Goal: Information Seeking & Learning: Check status

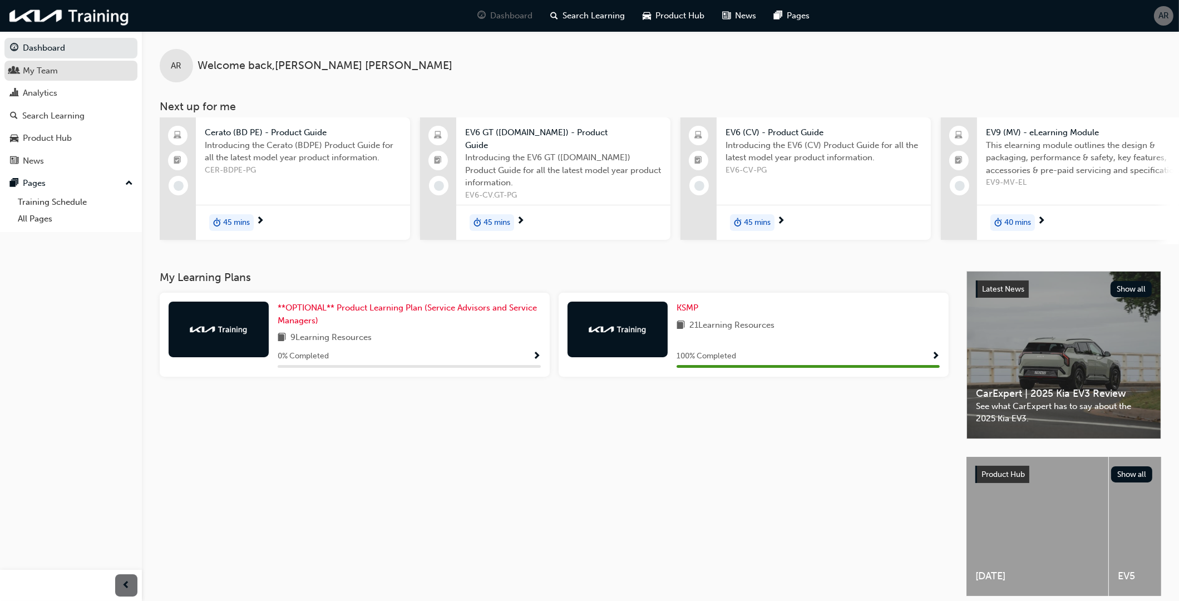
click at [42, 66] on div "My Team" at bounding box center [40, 71] width 35 height 13
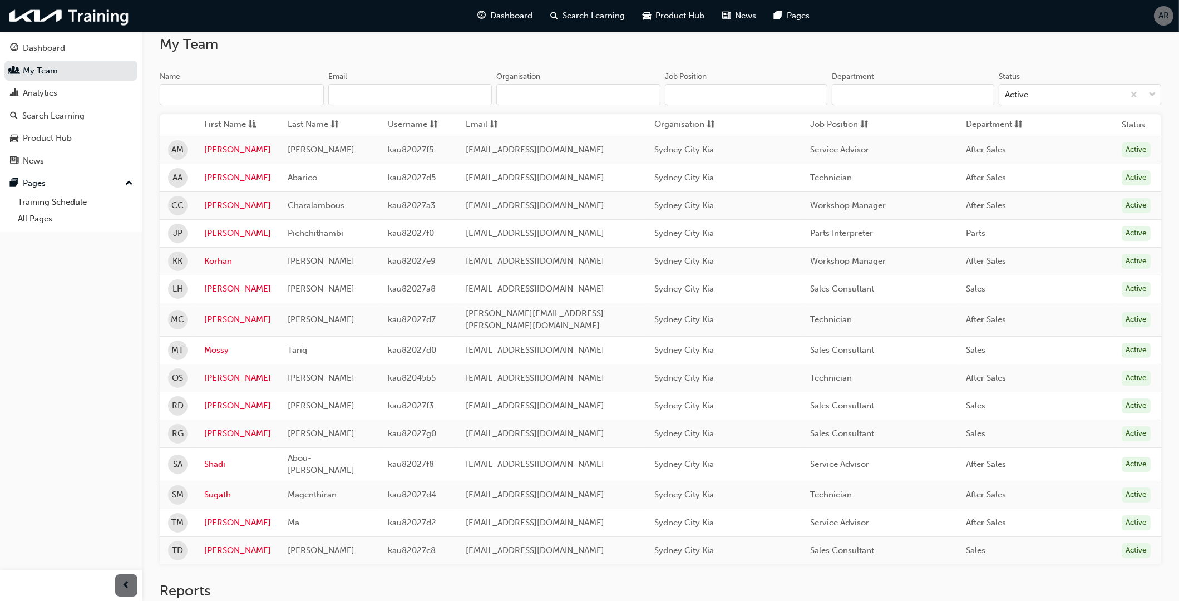
scroll to position [155, 0]
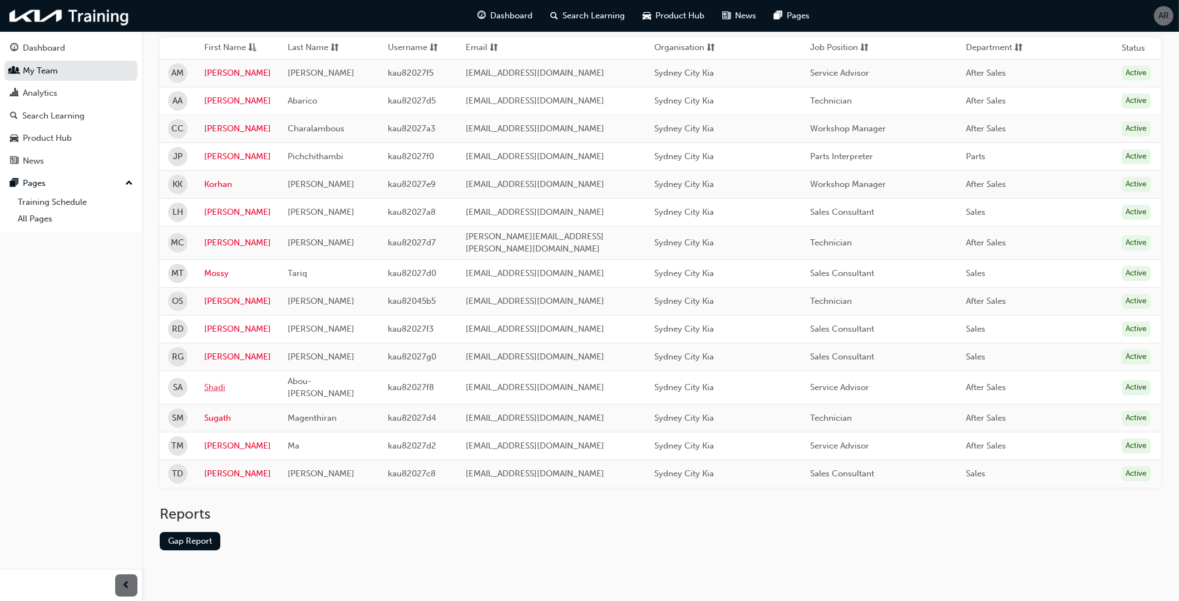
click at [218, 381] on link "Shadi" at bounding box center [237, 387] width 67 height 13
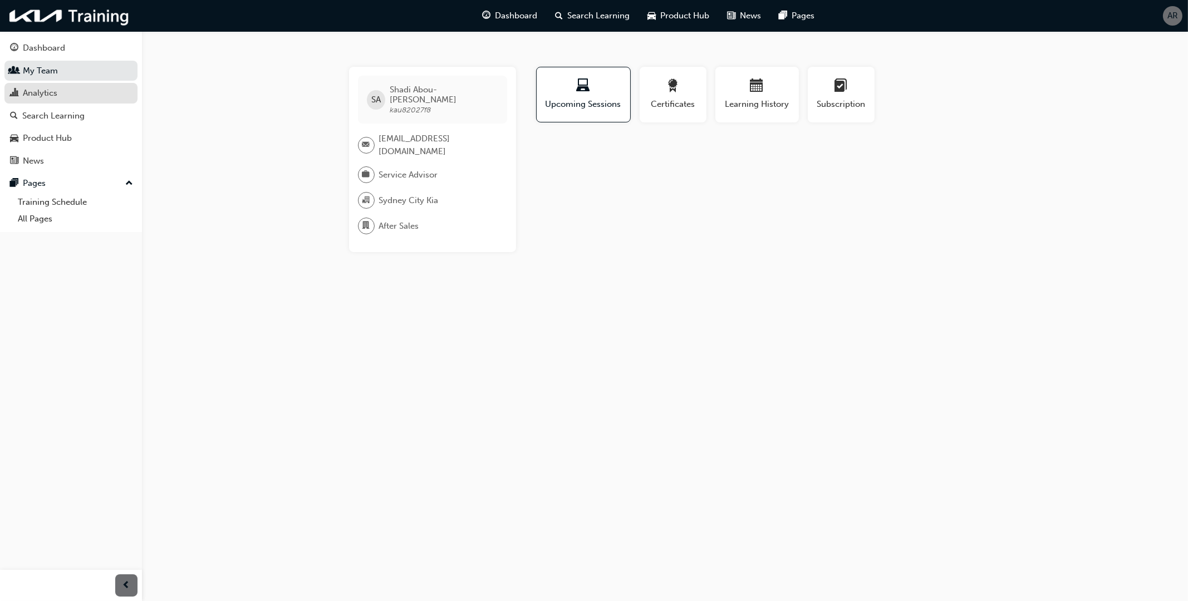
click at [53, 93] on div "Analytics" at bounding box center [40, 93] width 35 height 13
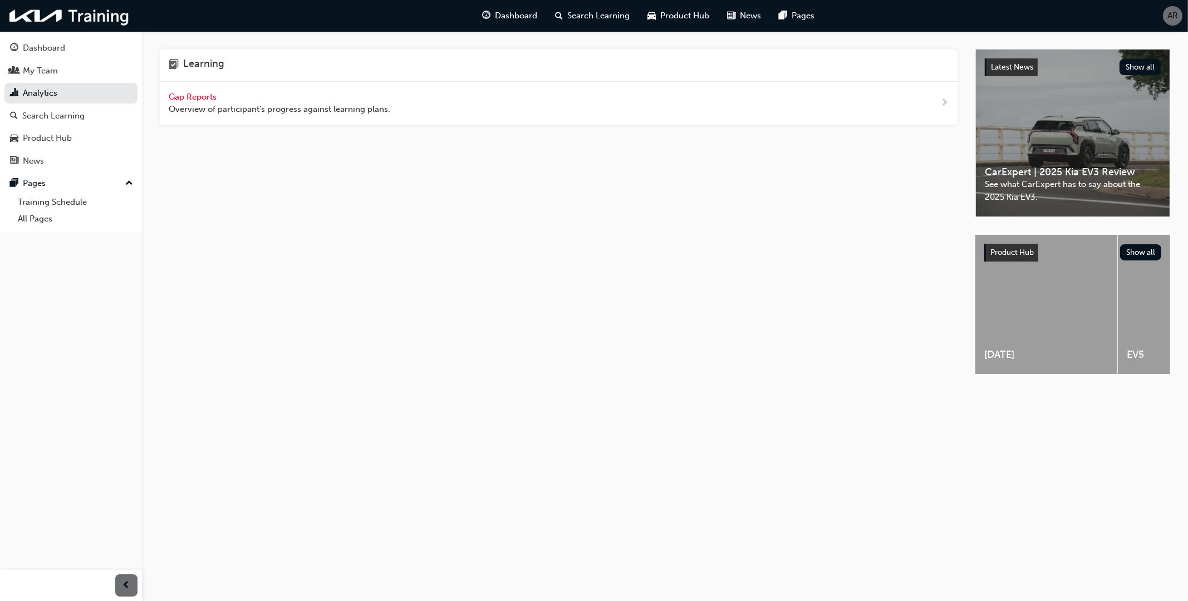
click at [184, 92] on span "Gap Reports" at bounding box center [194, 97] width 50 height 10
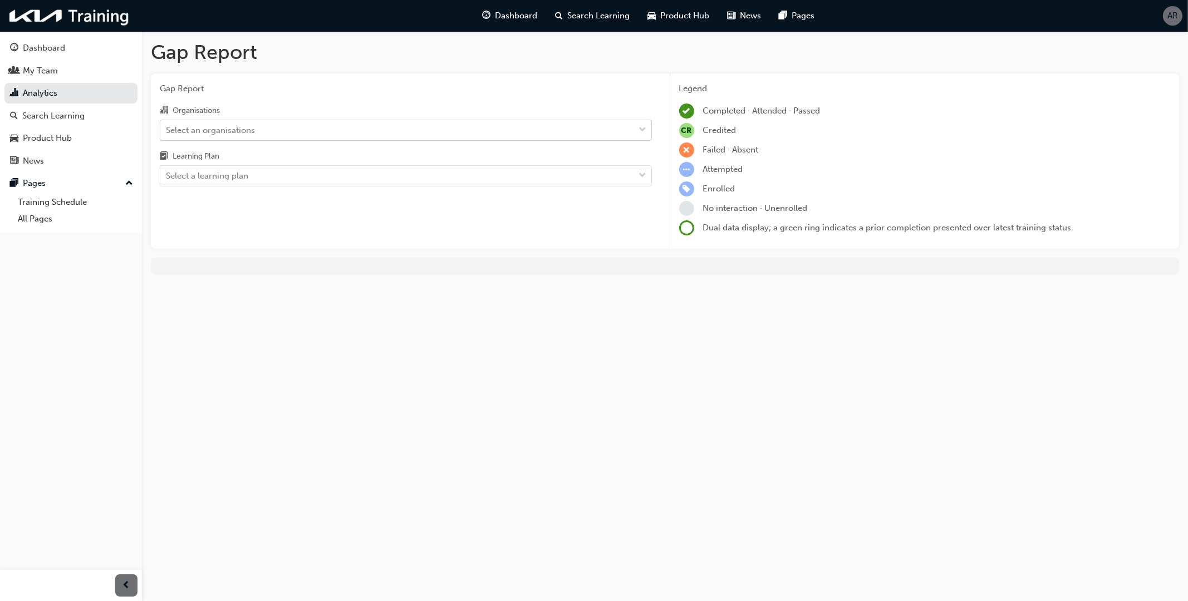
click at [258, 127] on div "Select an organisations" at bounding box center [397, 129] width 474 height 19
click at [167, 127] on input "Organisations Select an organisations" at bounding box center [166, 129] width 1 height 9
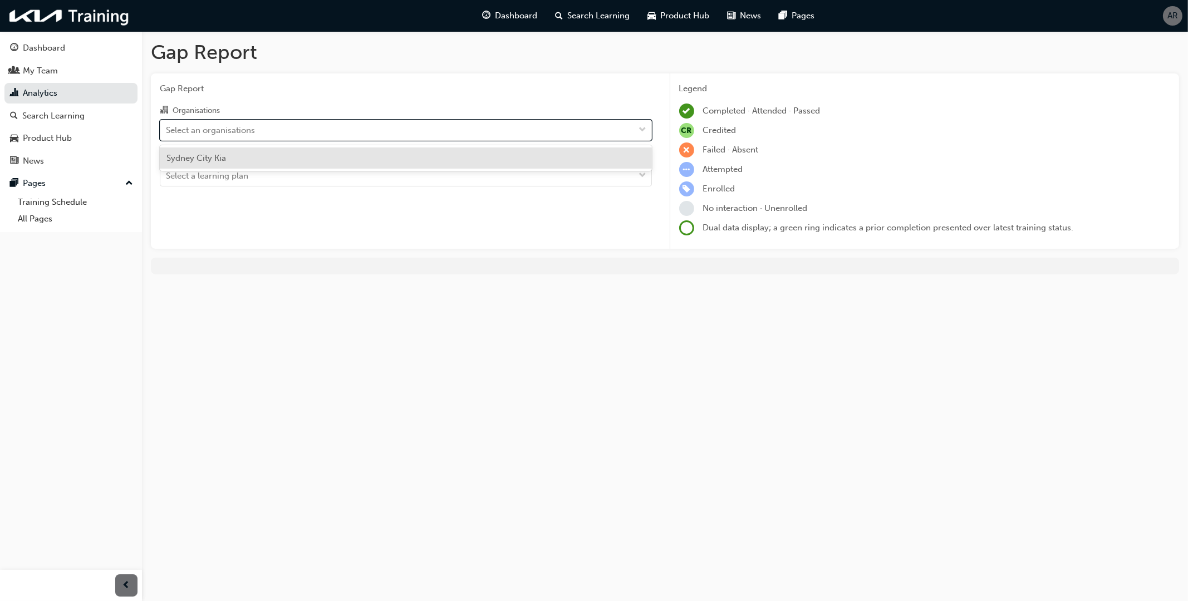
click at [231, 161] on div "Sydney City Kia" at bounding box center [406, 158] width 492 height 22
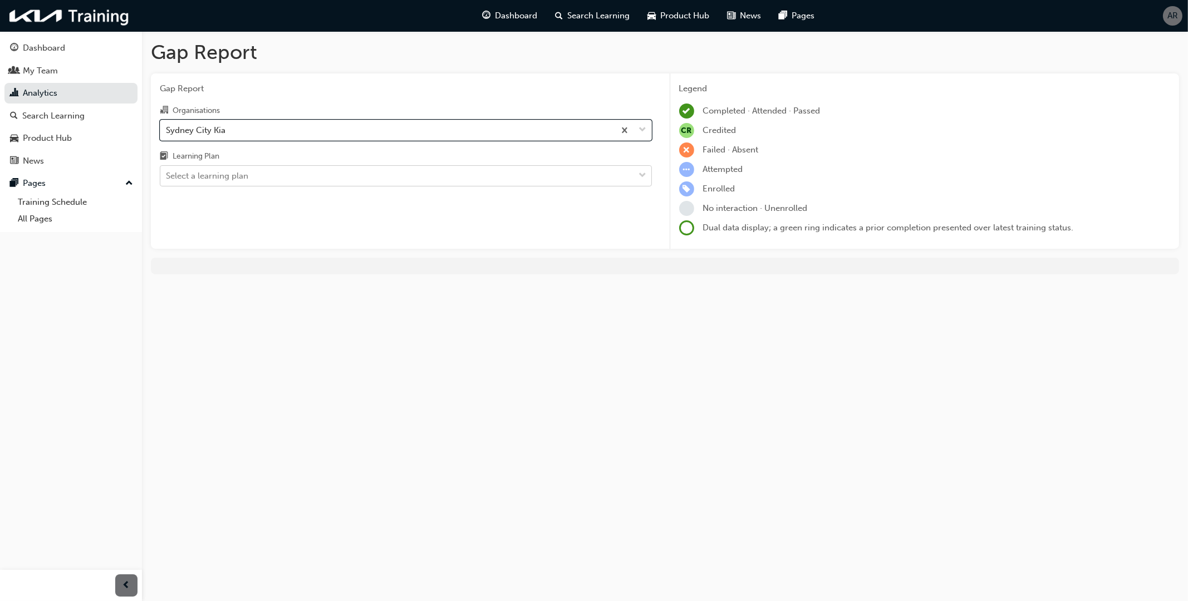
click at [233, 177] on div "Select a learning plan" at bounding box center [207, 176] width 82 height 13
click at [167, 177] on input "Learning Plan Select a learning plan" at bounding box center [166, 175] width 1 height 9
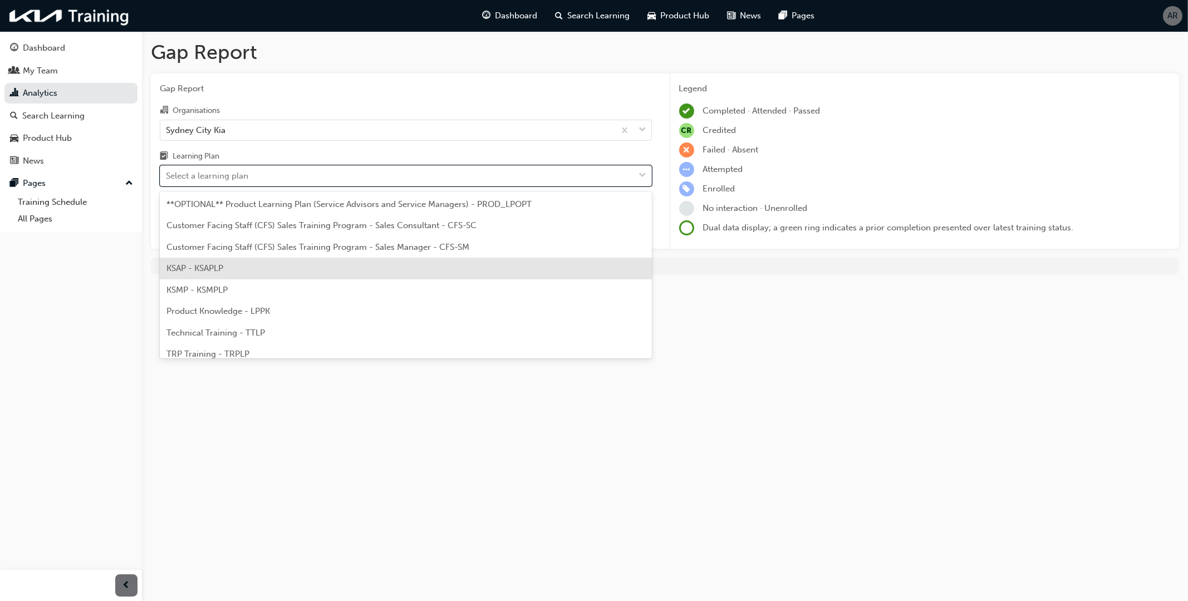
click at [249, 272] on div "KSAP - KSAPLP" at bounding box center [406, 269] width 492 height 22
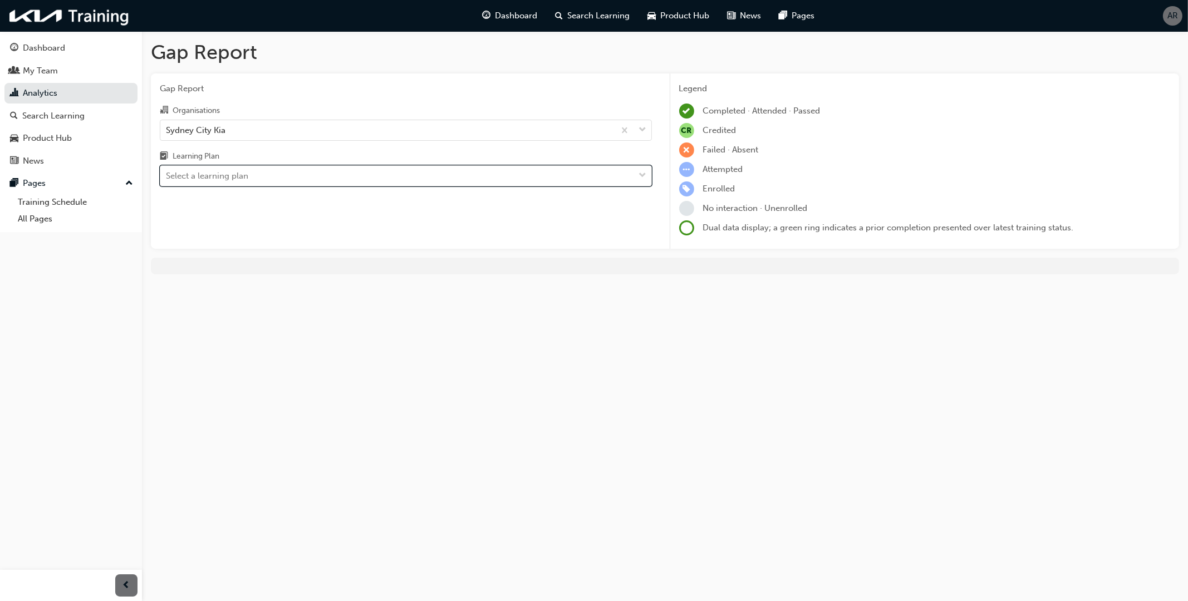
click at [206, 165] on div "option KSAP - KSAPLP, selected. 0 results available. Select is focused ,type to…" at bounding box center [406, 175] width 492 height 21
click at [167, 171] on input "Learning Plan option KSAP - KSAPLP, selected. 0 results available. Select is fo…" at bounding box center [166, 175] width 1 height 9
click at [209, 172] on div "Select a learning plan" at bounding box center [207, 176] width 82 height 13
click at [167, 172] on input "Learning Plan option KSAP - KSAPLP, selected. 0 results available. Select is fo…" at bounding box center [166, 175] width 1 height 9
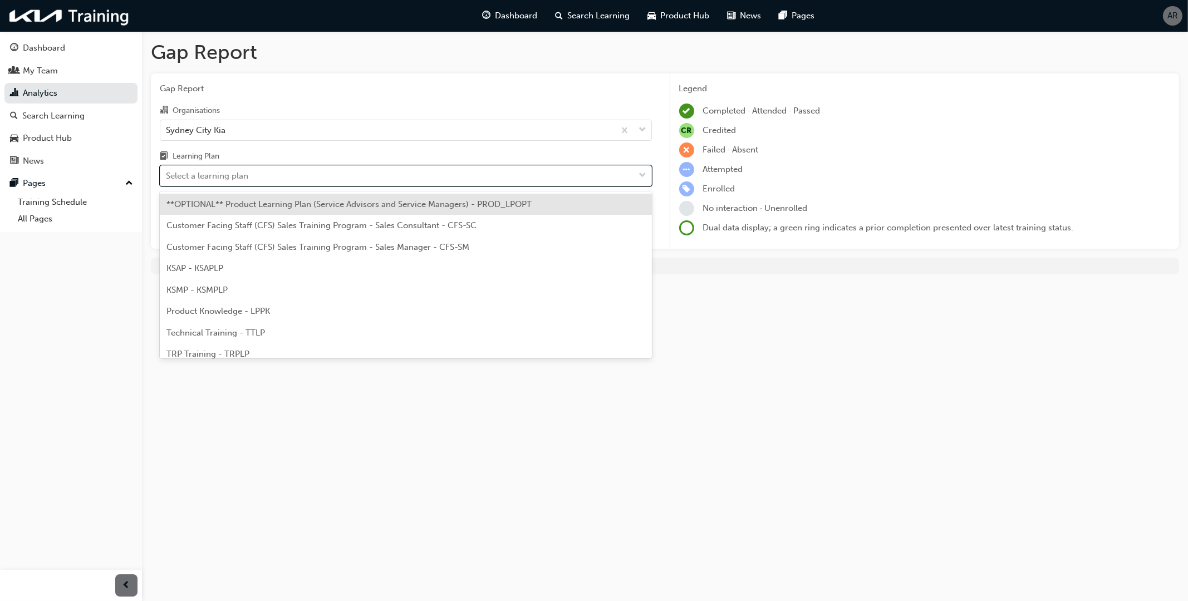
scroll to position [30, 0]
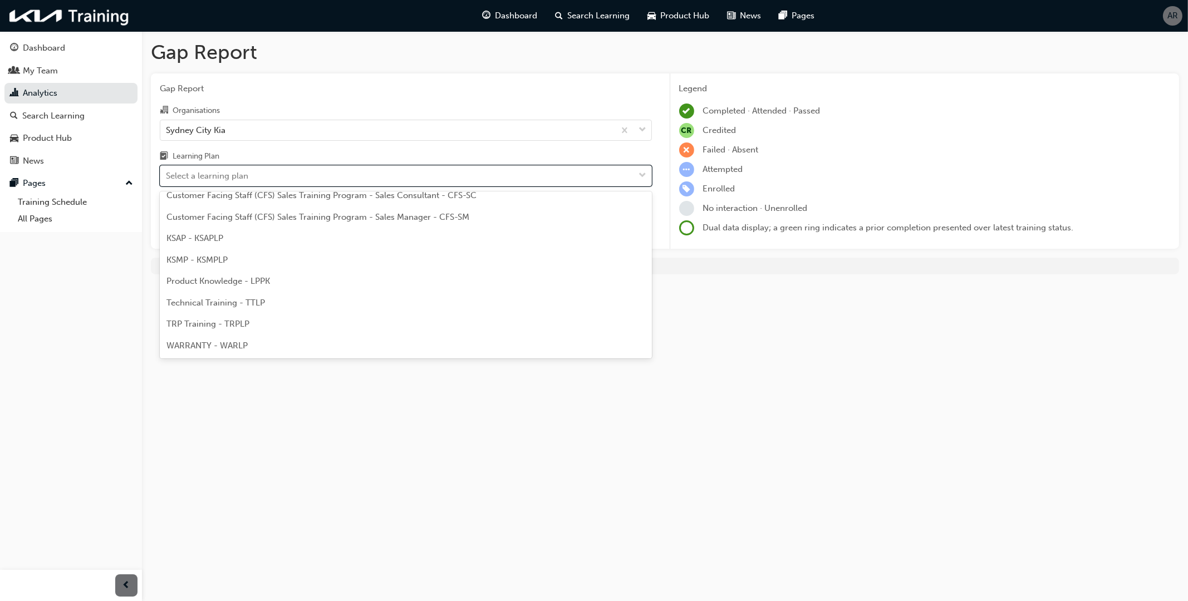
click at [251, 345] on div "WARRANTY - WARLP" at bounding box center [406, 346] width 492 height 22
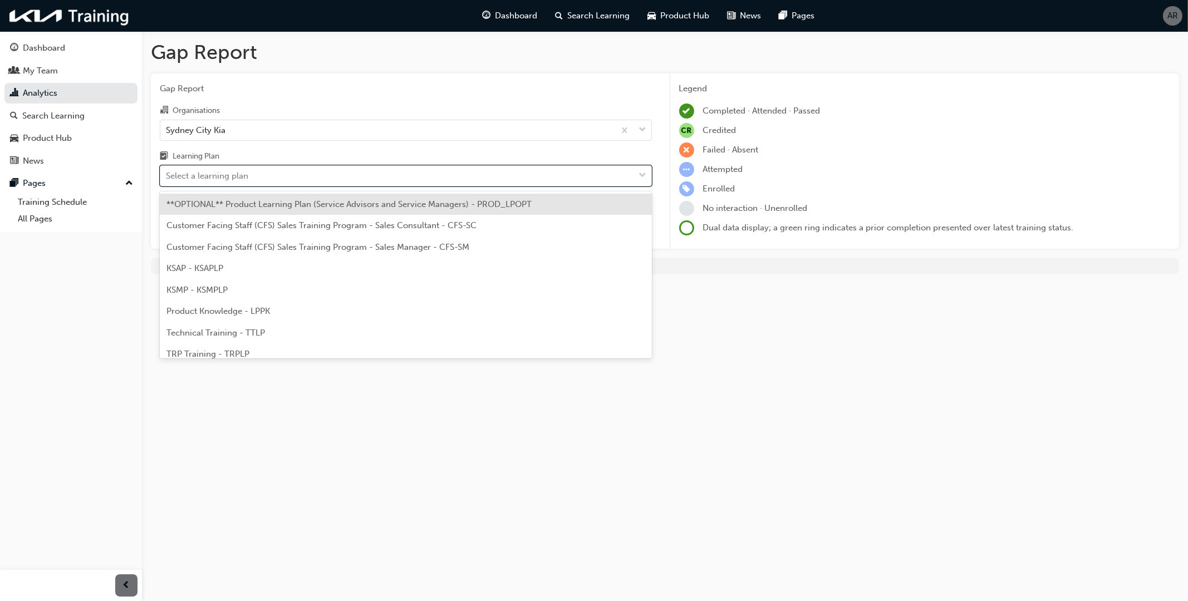
click at [640, 174] on span "down-icon" at bounding box center [643, 176] width 8 height 14
click at [167, 174] on input "Learning Plan option WARRANTY - WARLP, selected. option **OPTIONAL** Product Le…" at bounding box center [166, 175] width 1 height 9
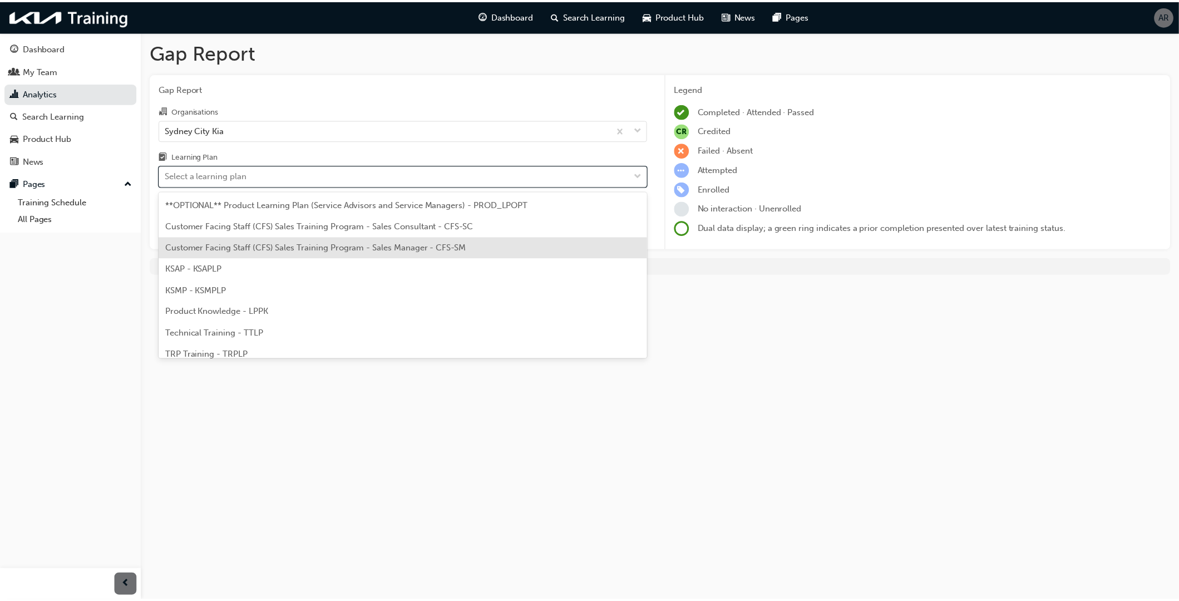
scroll to position [30, 0]
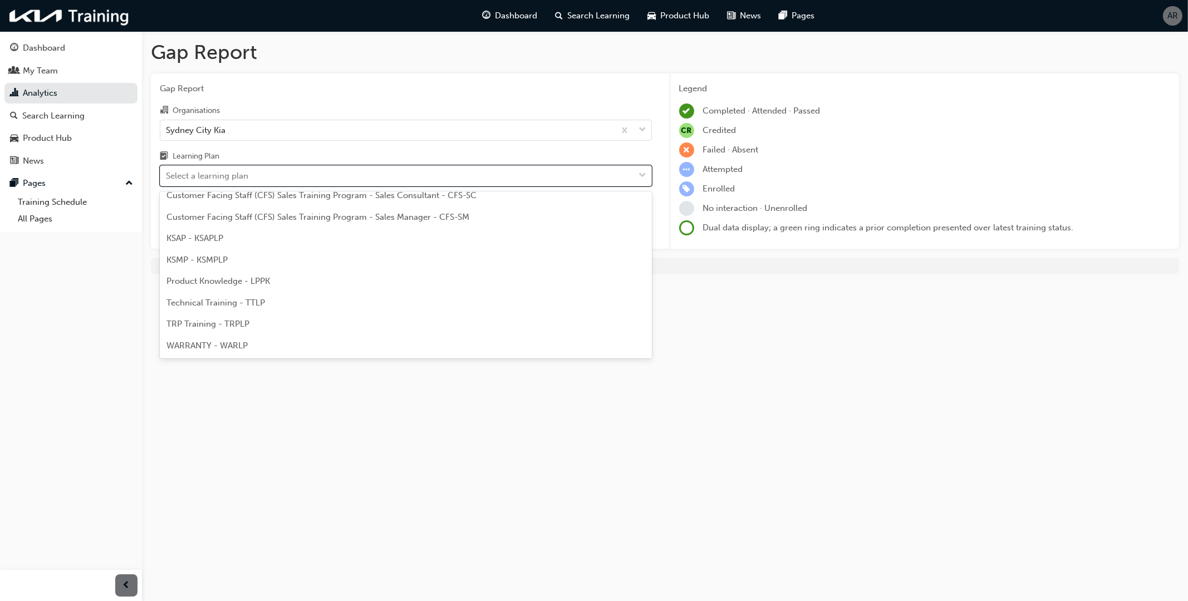
click at [234, 302] on span "Technical Training - TTLP" at bounding box center [215, 303] width 99 height 10
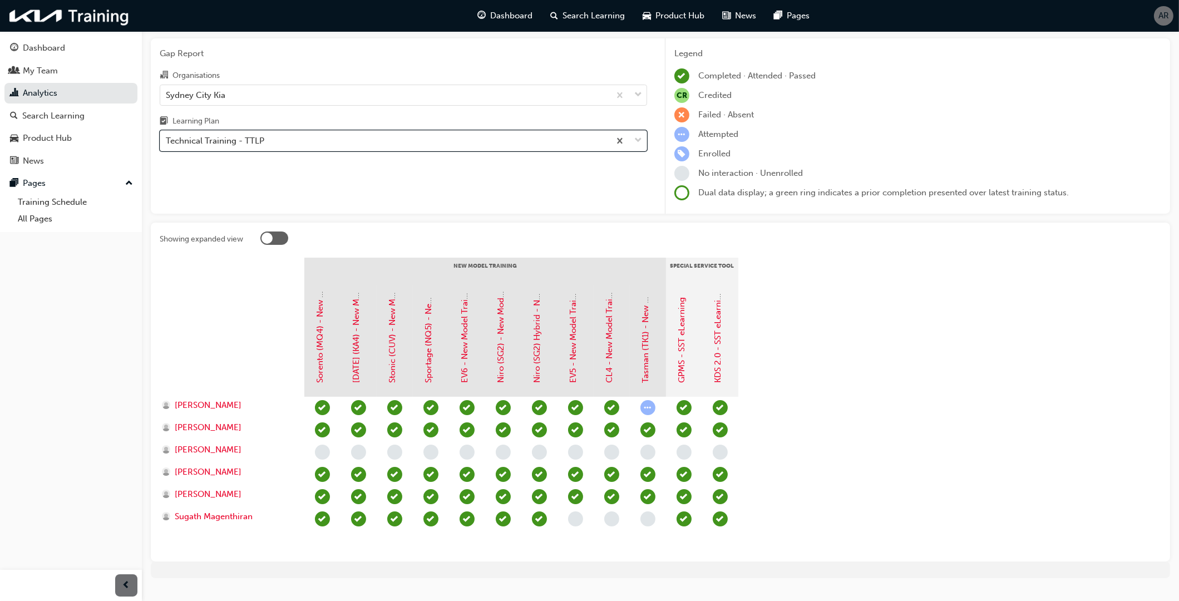
scroll to position [57, 0]
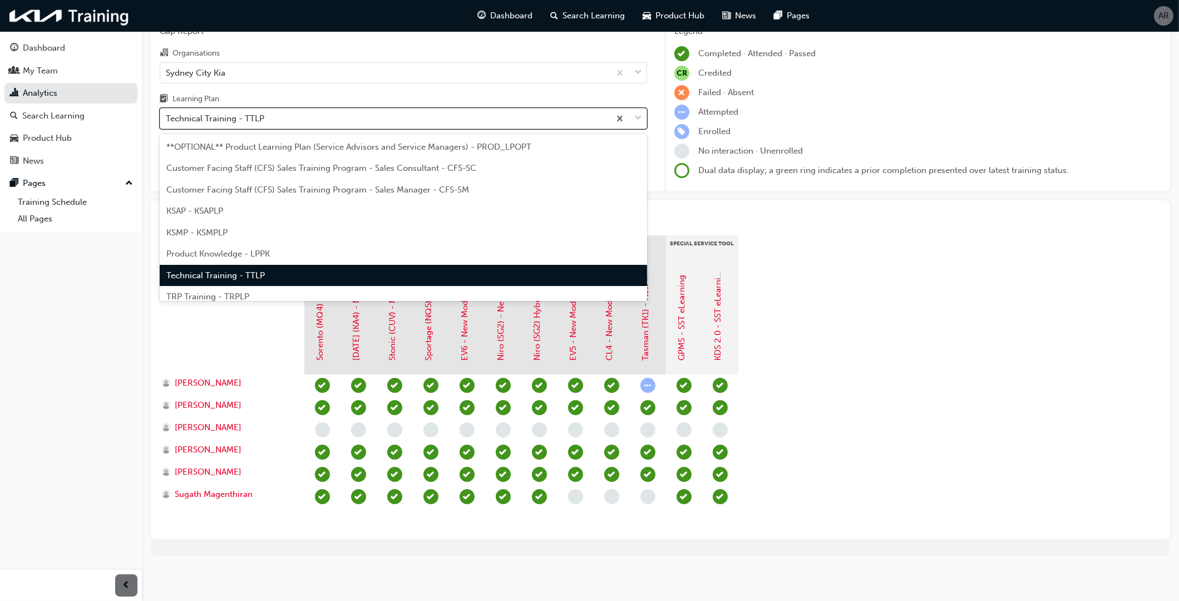
click at [258, 117] on div "Technical Training - TTLP" at bounding box center [215, 118] width 99 height 13
click at [167, 117] on input "Learning Plan option Technical Training - TTLP, selected. option Technical Trai…" at bounding box center [166, 118] width 1 height 9
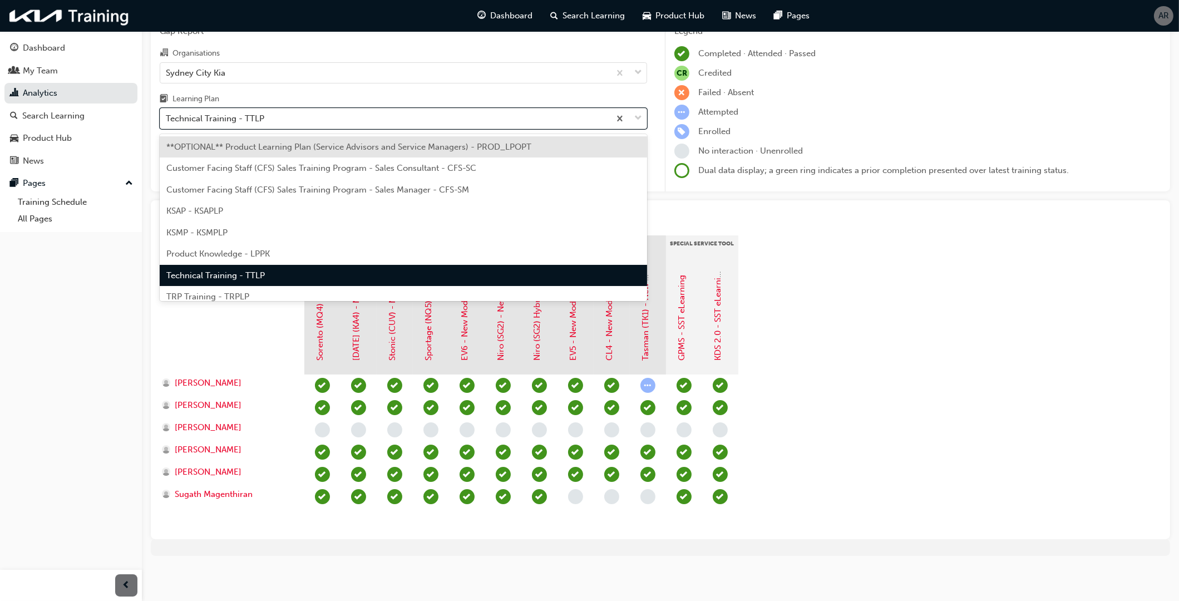
click at [247, 294] on span "TRP Training - TRPLP" at bounding box center [207, 297] width 83 height 10
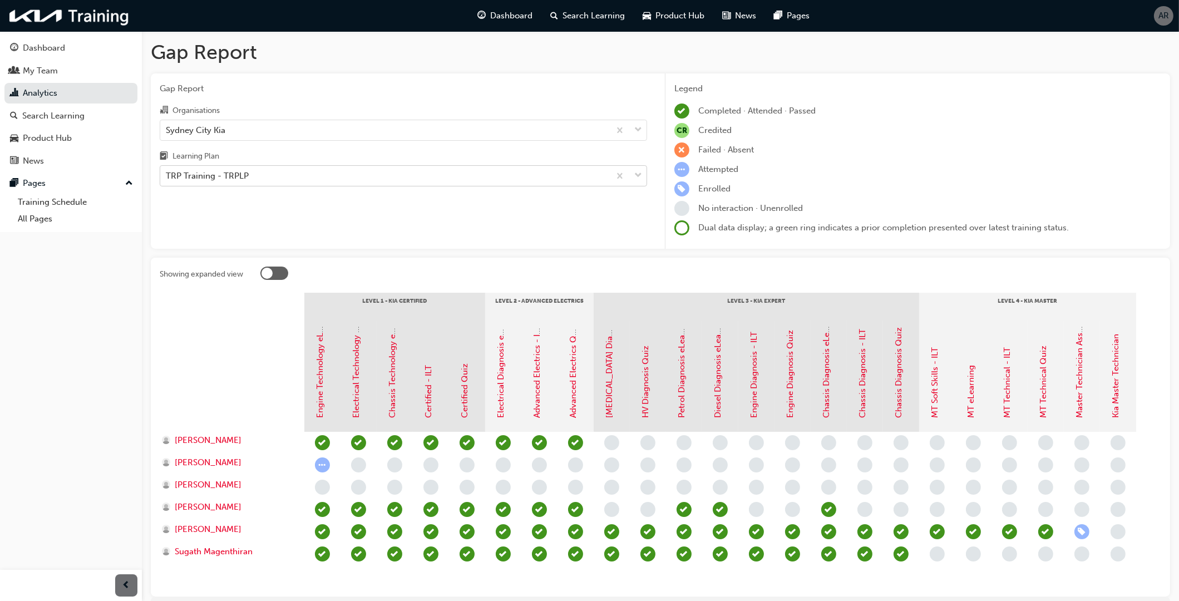
click at [256, 178] on div "TRP Training - TRPLP" at bounding box center [385, 175] width 450 height 19
click at [167, 178] on input "Learning Plan TRP Training - TRPLP" at bounding box center [166, 175] width 1 height 9
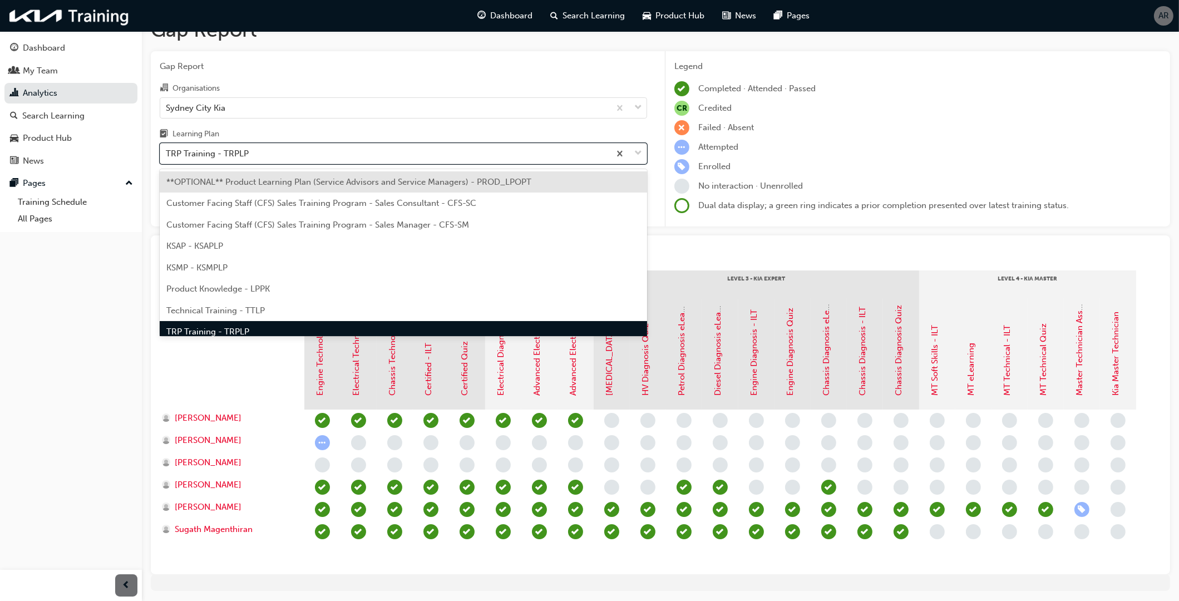
scroll to position [10, 0]
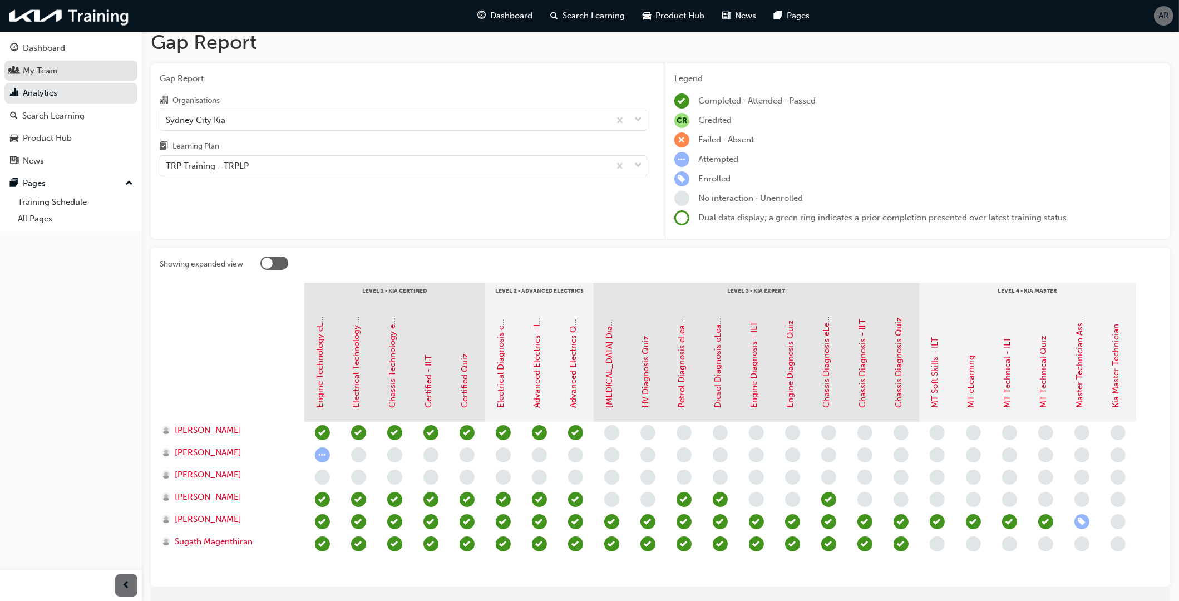
click at [44, 68] on div "My Team" at bounding box center [40, 71] width 35 height 13
click at [44, 68] on link "My Team" at bounding box center [70, 71] width 133 height 21
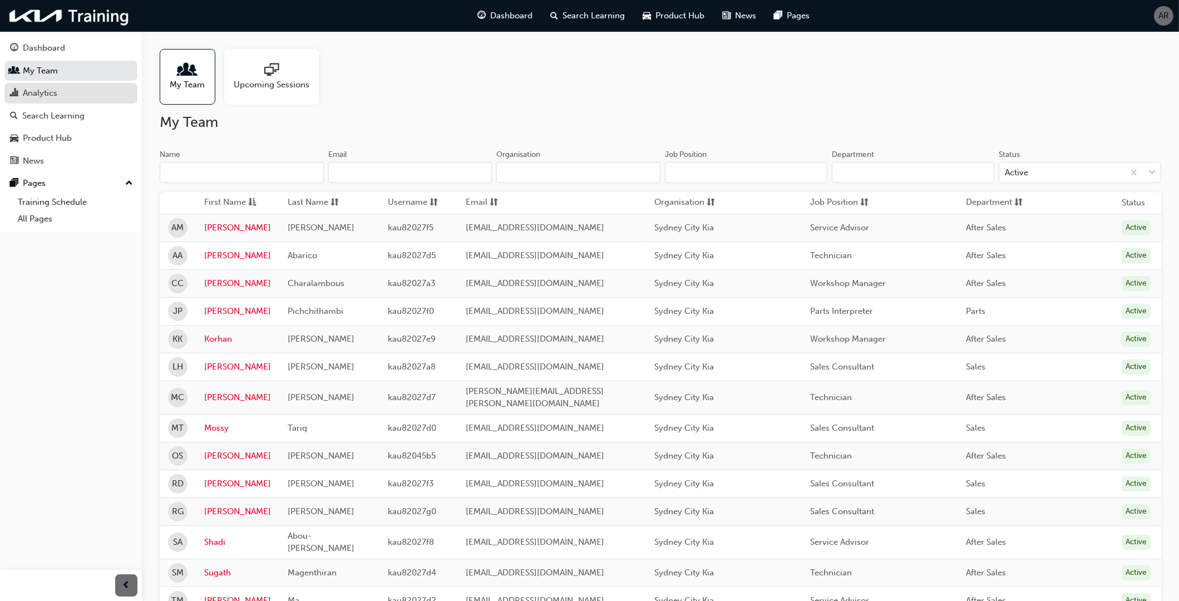
click at [38, 91] on div "Analytics" at bounding box center [40, 93] width 35 height 13
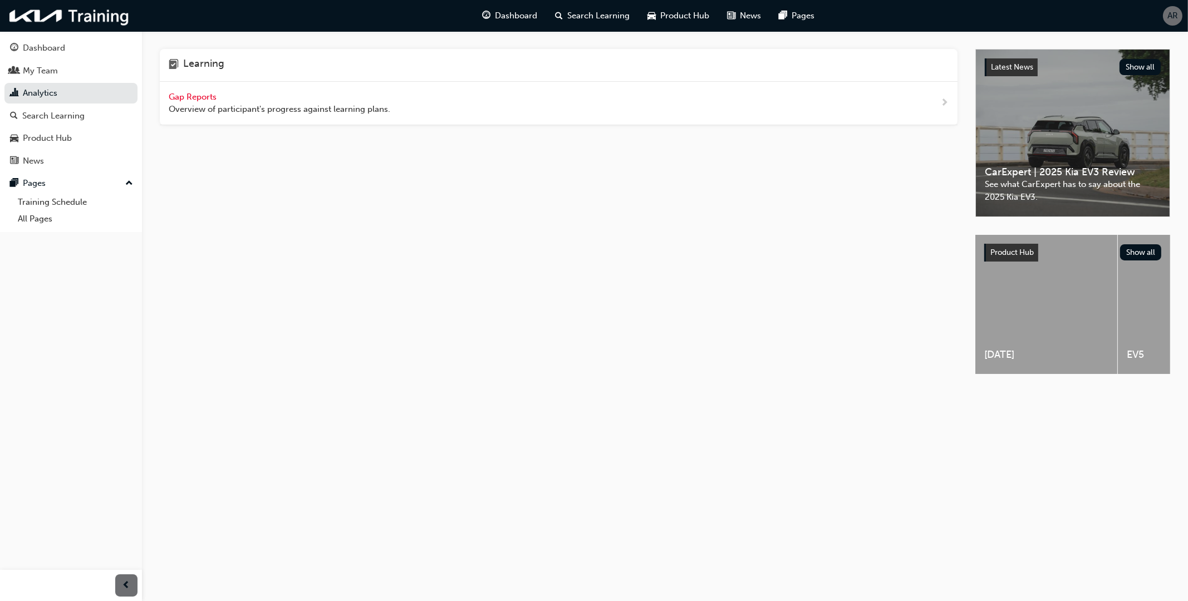
click at [207, 97] on span "Gap Reports" at bounding box center [194, 97] width 50 height 10
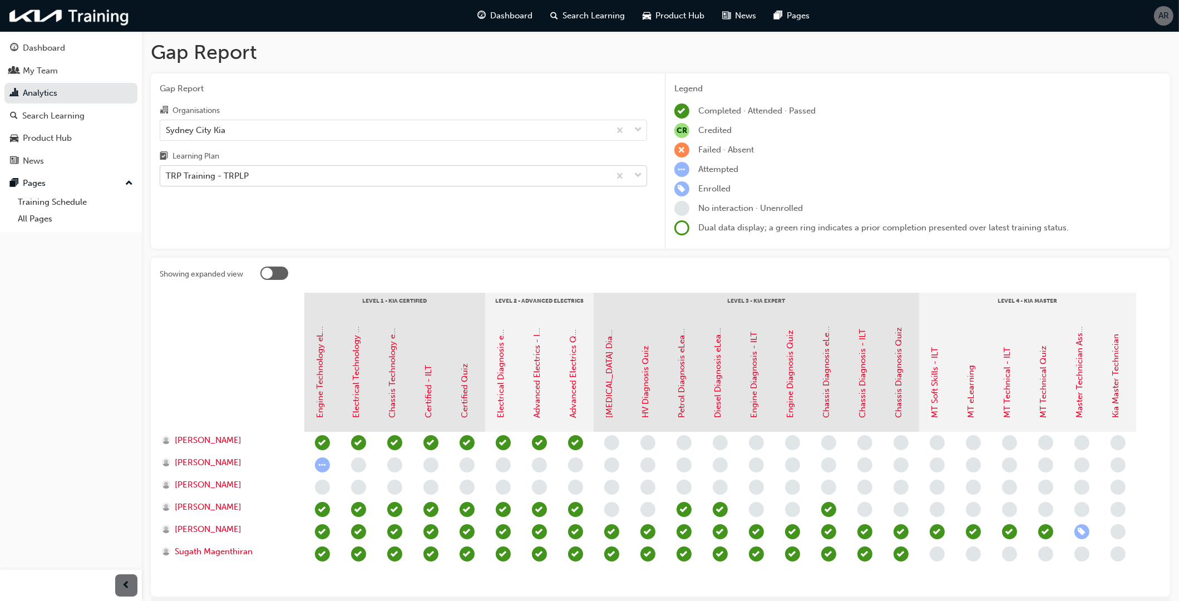
click at [262, 175] on div "TRP Training - TRPLP" at bounding box center [385, 175] width 450 height 19
click at [167, 175] on input "Learning Plan TRP Training - TRPLP" at bounding box center [166, 175] width 1 height 9
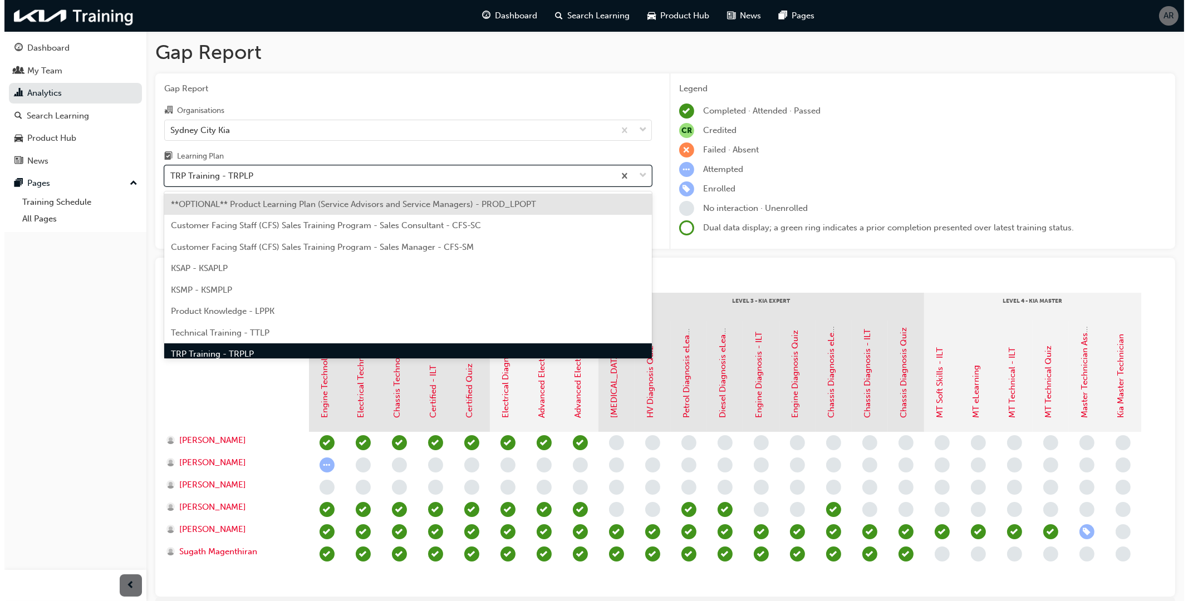
scroll to position [13, 0]
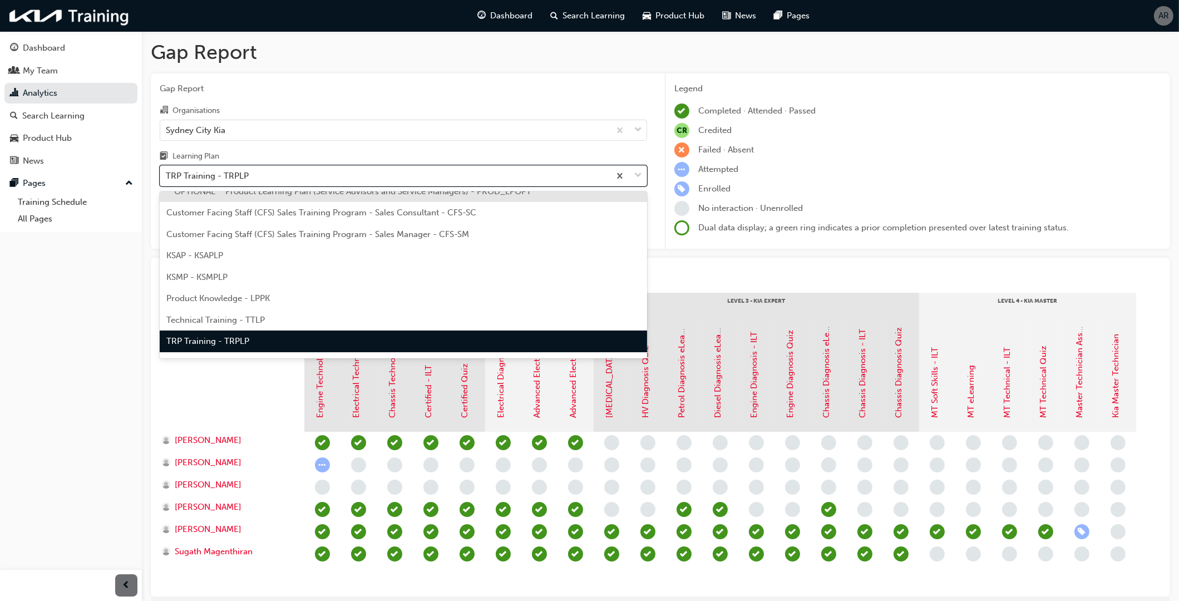
click at [269, 281] on div "KSMP - KSMPLP" at bounding box center [404, 278] width 488 height 22
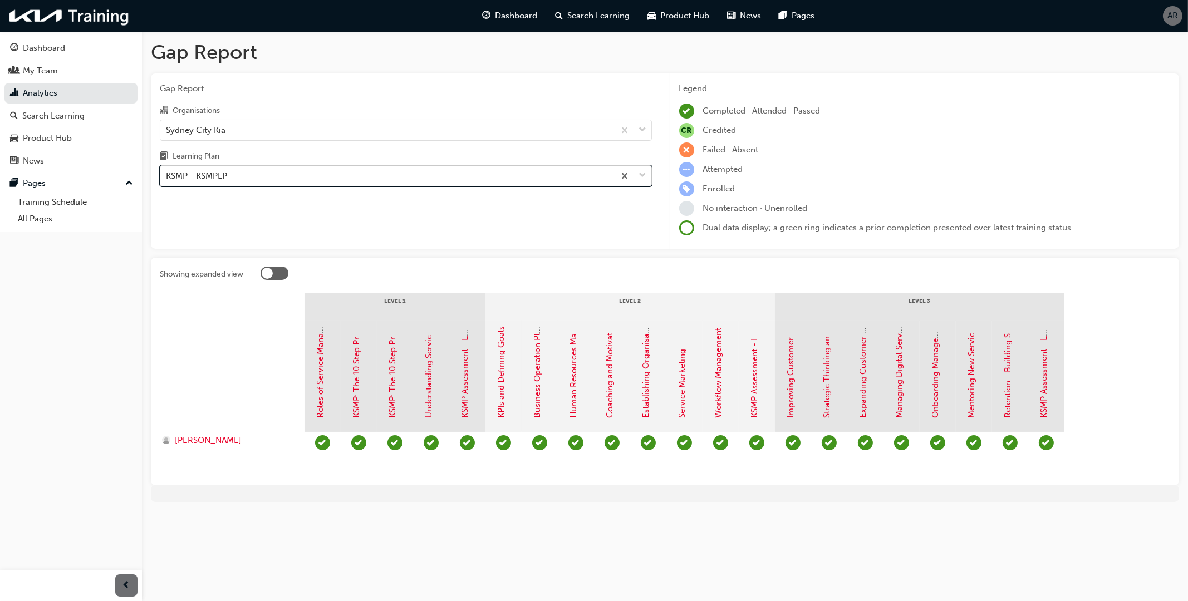
click at [213, 174] on div "KSMP - KSMPLP" at bounding box center [196, 176] width 61 height 13
click at [167, 174] on input "Learning Plan option KSMP - KSMPLP, selected. 0 results available. Select is fo…" at bounding box center [166, 175] width 1 height 9
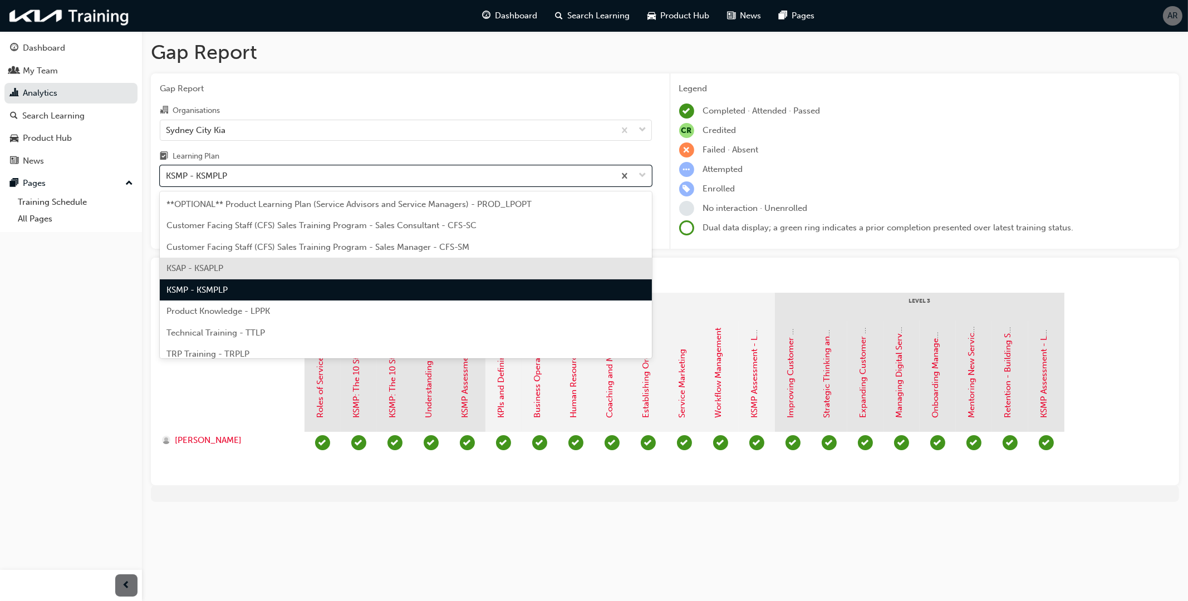
click at [218, 269] on span "KSAP - KSAPLP" at bounding box center [194, 268] width 57 height 10
